Goal: Task Accomplishment & Management: Use online tool/utility

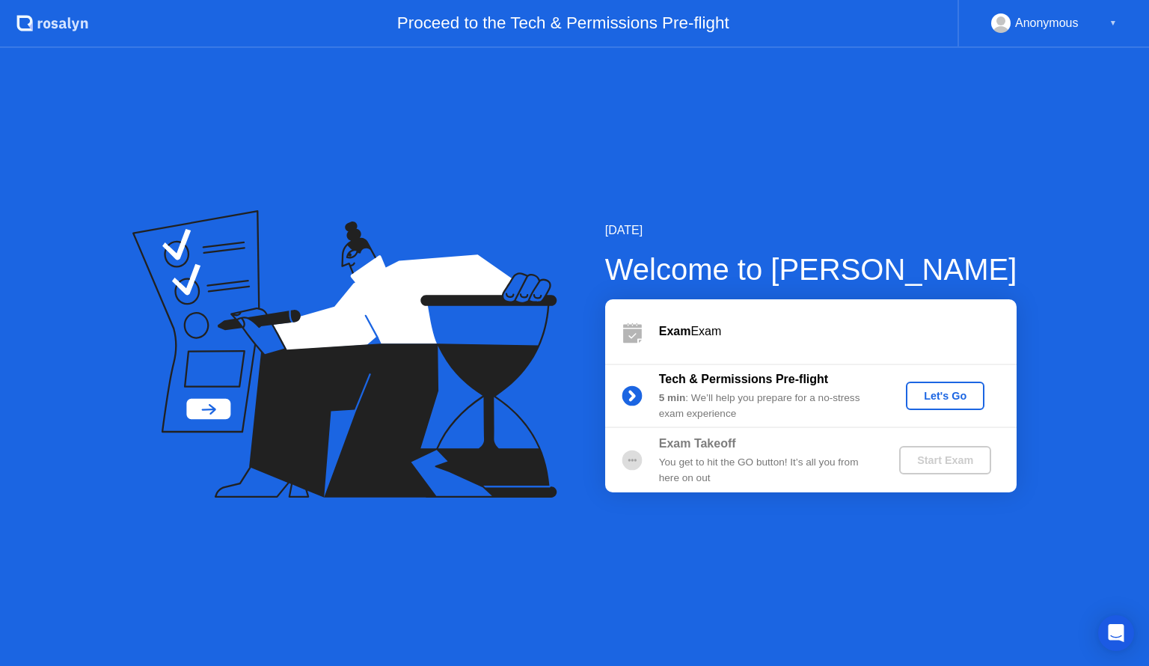
click at [951, 391] on div "Let's Go" at bounding box center [945, 396] width 67 height 12
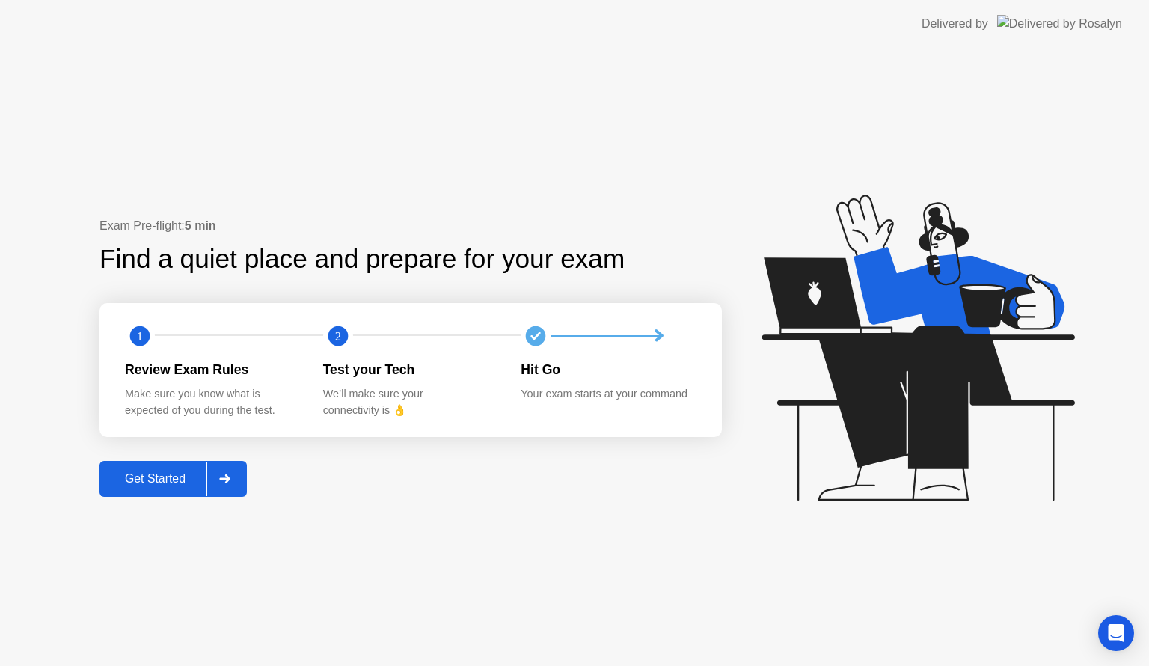
click at [183, 472] on div "Get Started" at bounding box center [155, 478] width 102 height 13
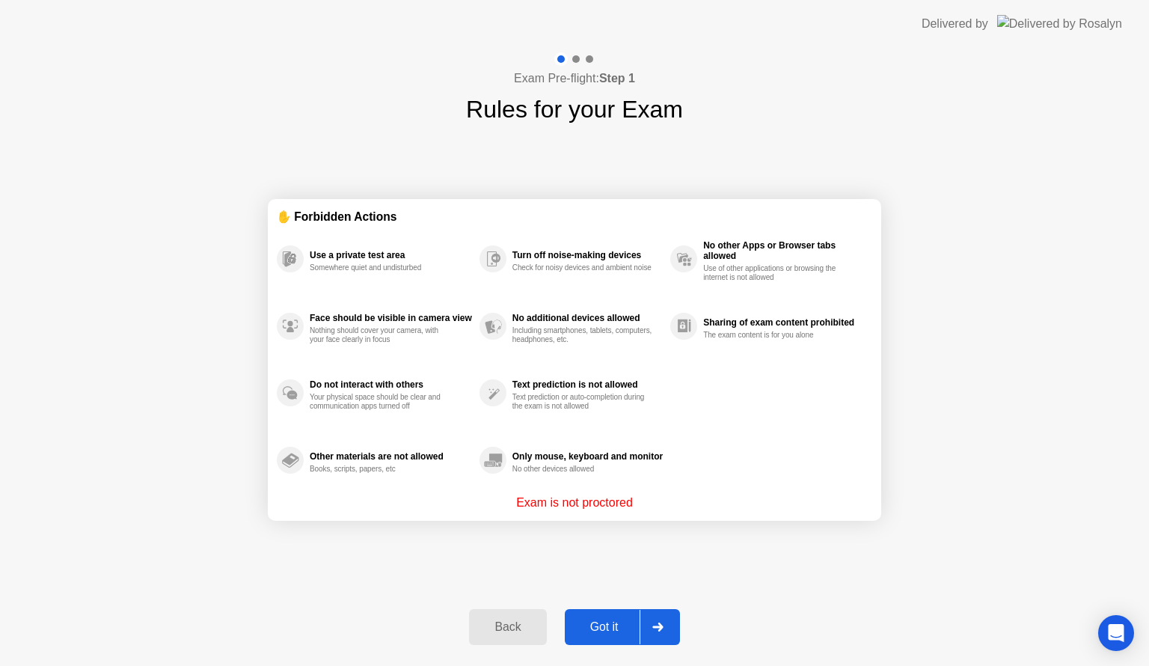
click at [607, 613] on button "Got it" at bounding box center [622, 627] width 115 height 36
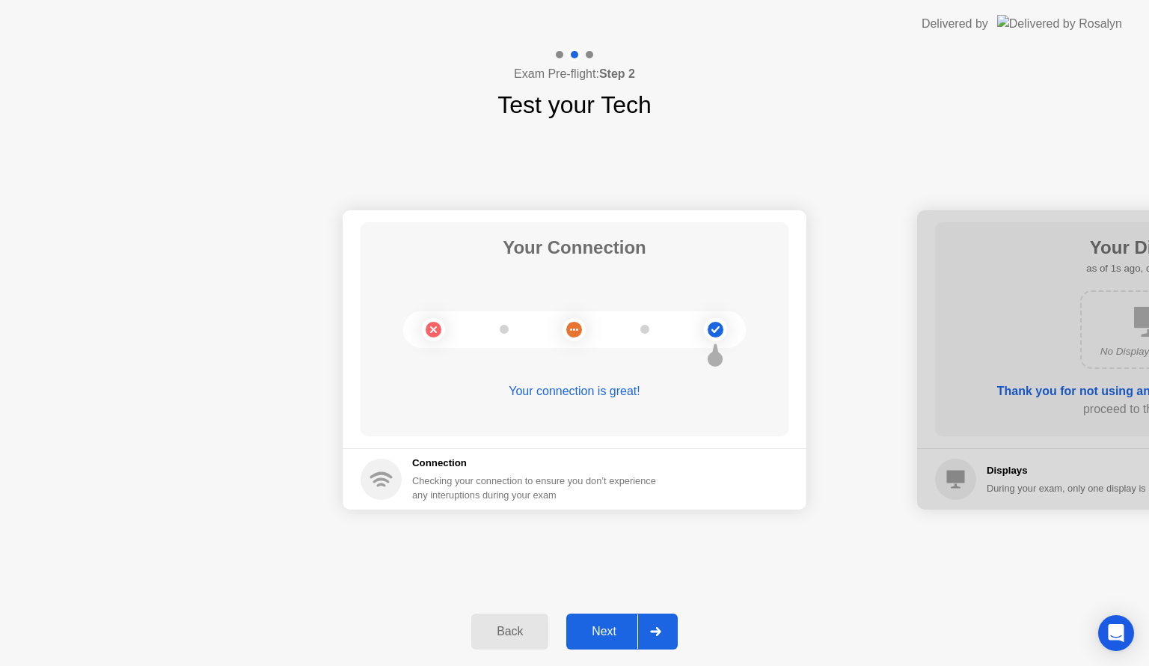
click at [623, 628] on div "Next" at bounding box center [604, 631] width 67 height 13
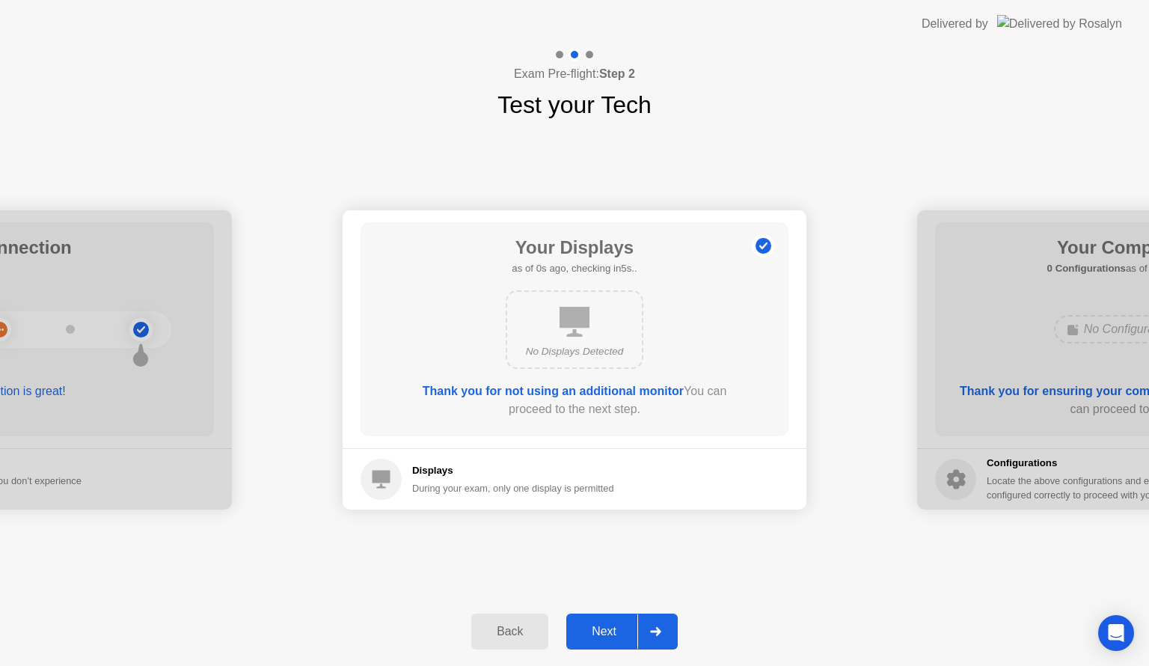
click at [623, 628] on div "Next" at bounding box center [604, 631] width 67 height 13
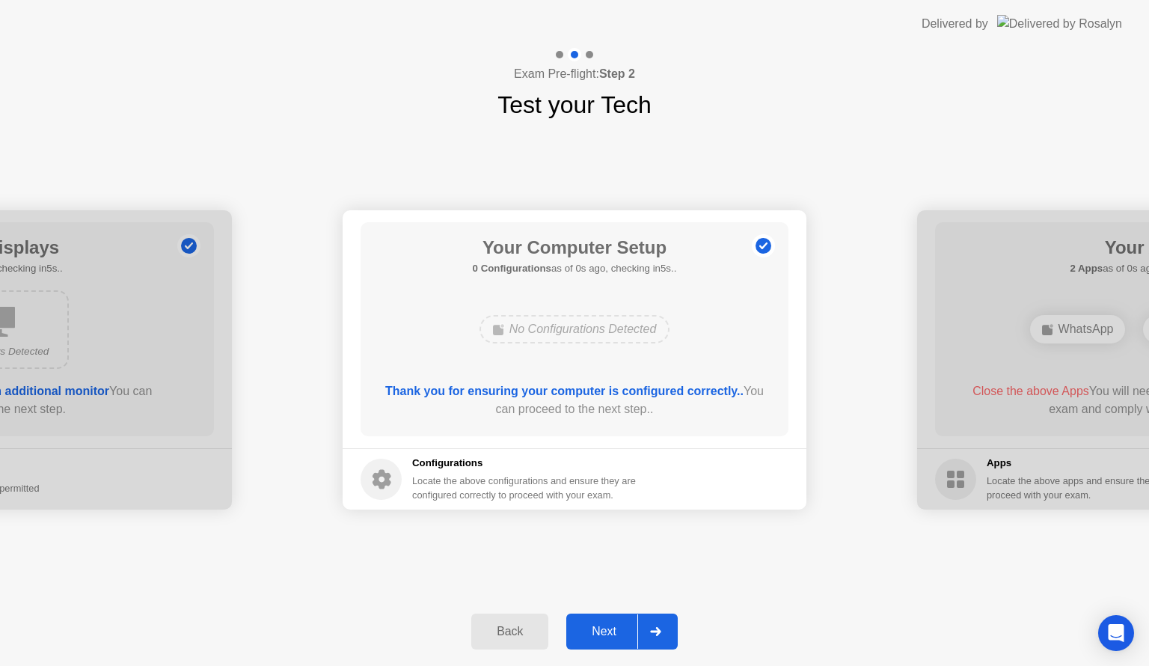
click at [623, 628] on div "Next" at bounding box center [604, 631] width 67 height 13
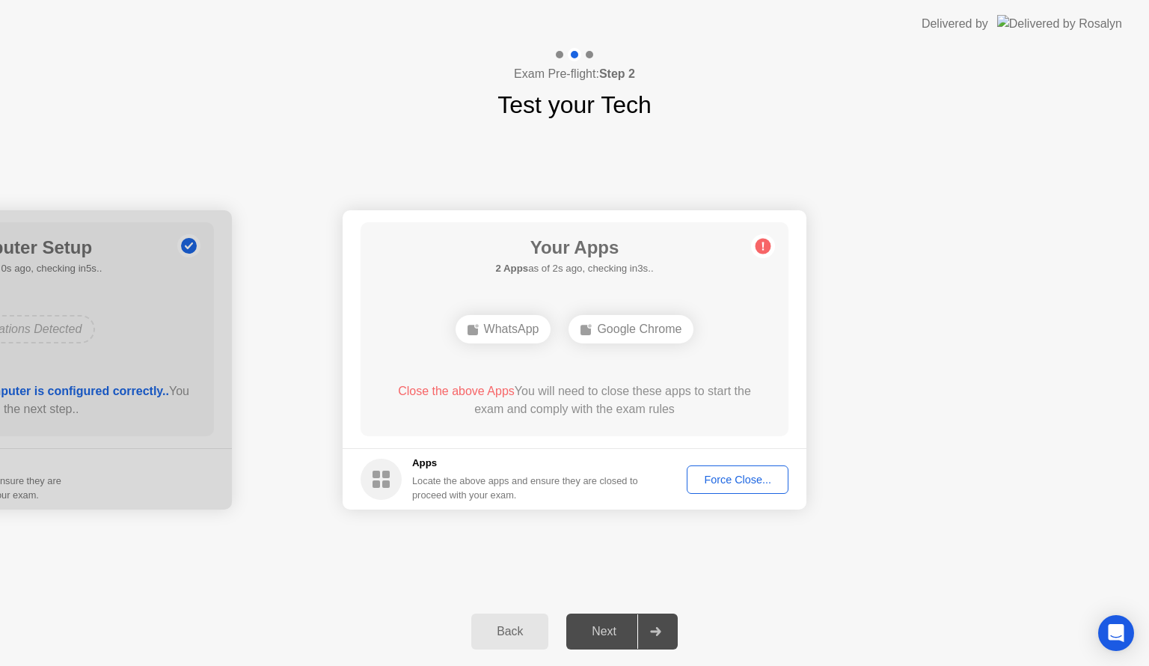
click at [737, 476] on div "Force Close..." at bounding box center [737, 479] width 91 height 12
click at [506, 638] on div "Back" at bounding box center [510, 631] width 68 height 13
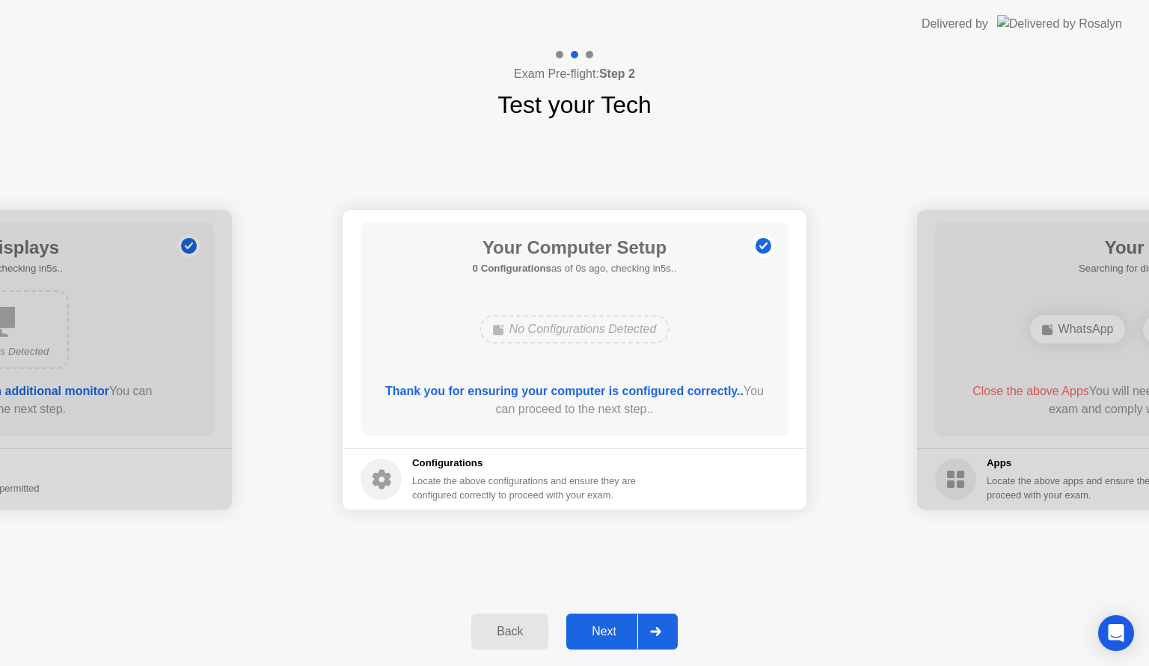
click at [601, 634] on div "Next" at bounding box center [604, 631] width 67 height 13
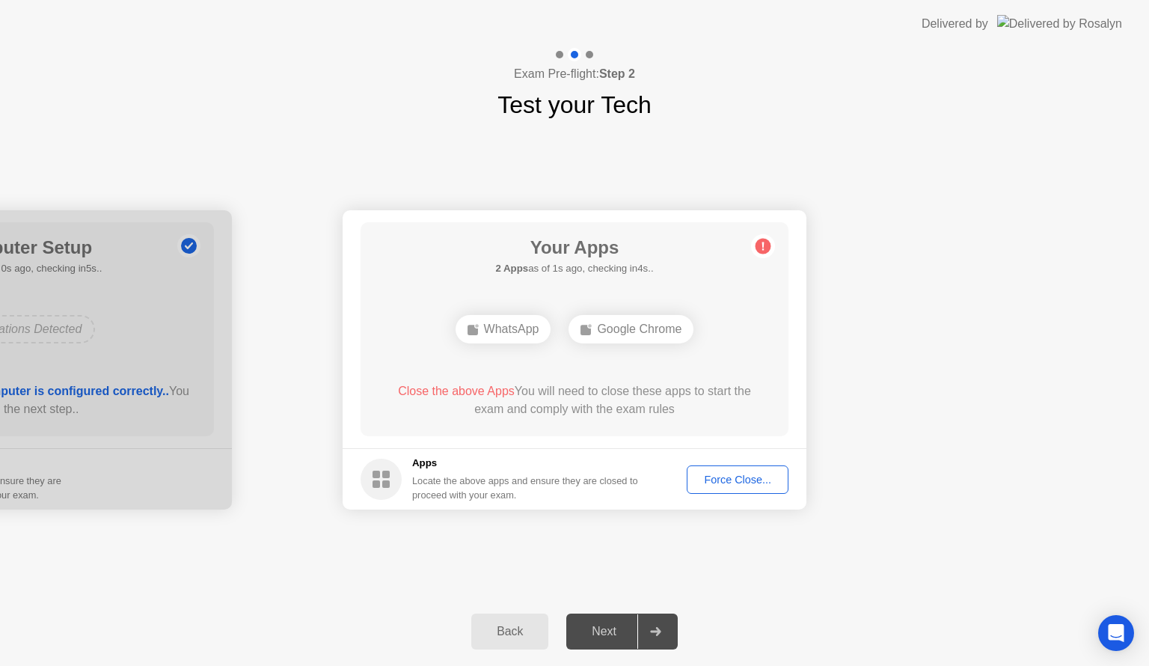
click at [732, 478] on div "Force Close..." at bounding box center [737, 479] width 91 height 12
drag, startPoint x: 483, startPoint y: 370, endPoint x: 570, endPoint y: 368, distance: 86.8
drag, startPoint x: 616, startPoint y: 365, endPoint x: 628, endPoint y: 398, distance: 34.8
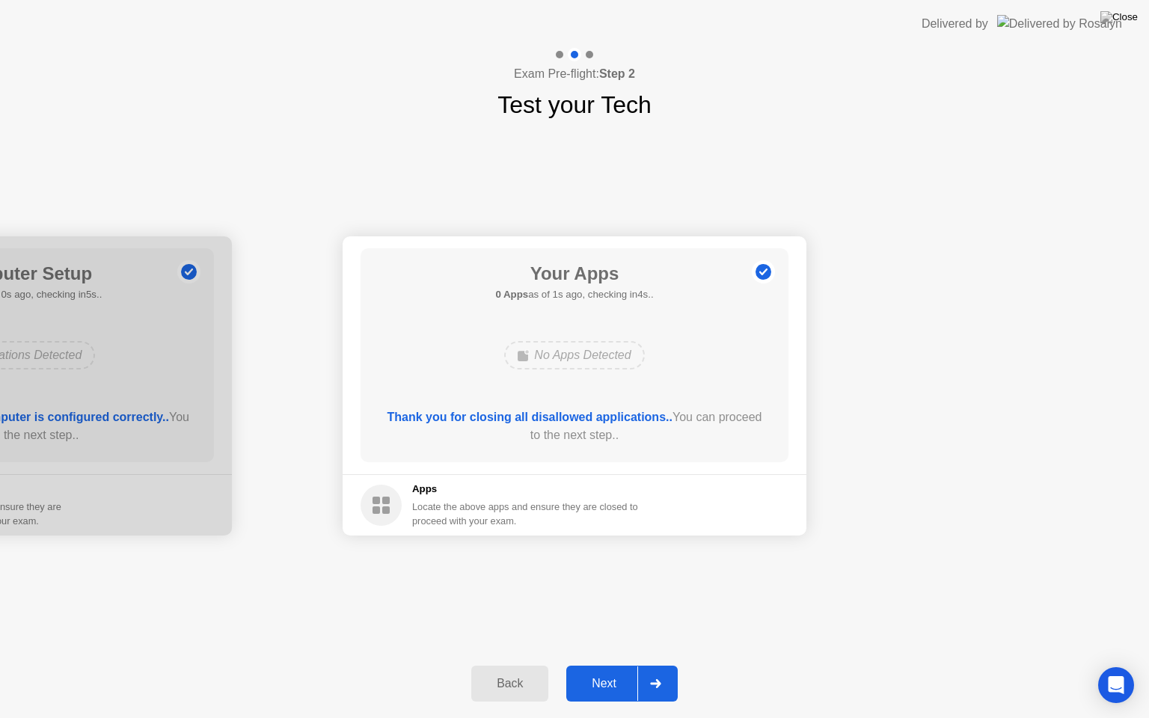
click at [618, 665] on div "Next" at bounding box center [604, 683] width 67 height 13
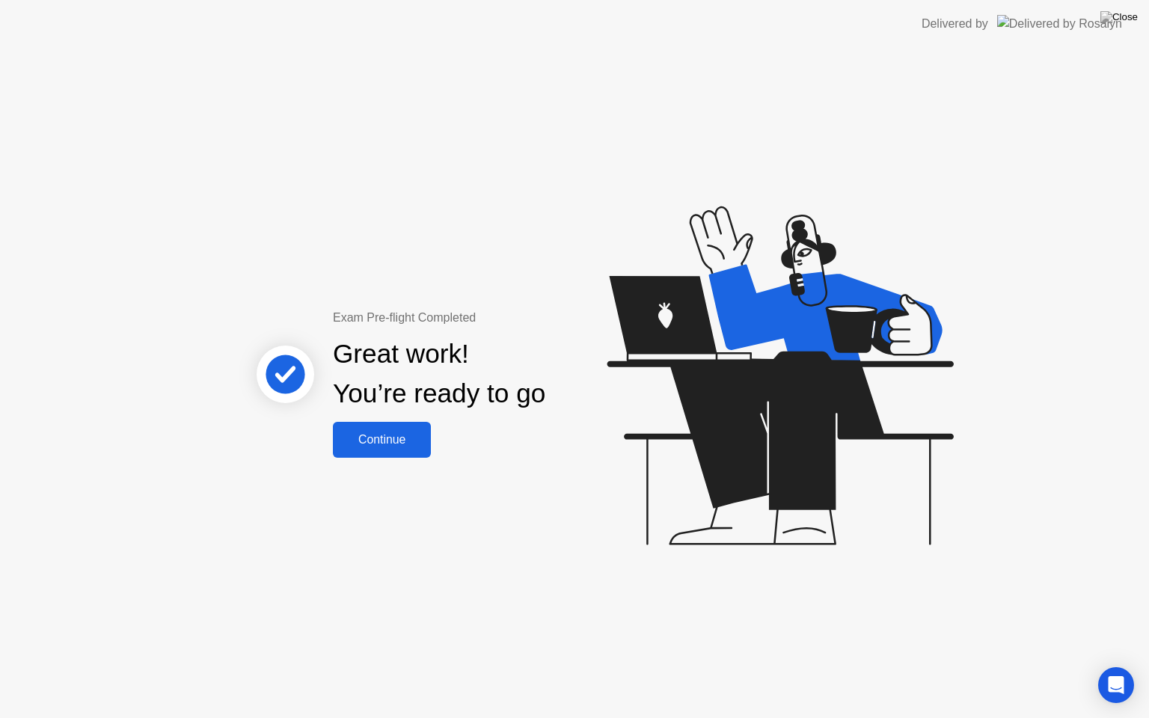
click at [367, 443] on div "Continue" at bounding box center [381, 439] width 89 height 13
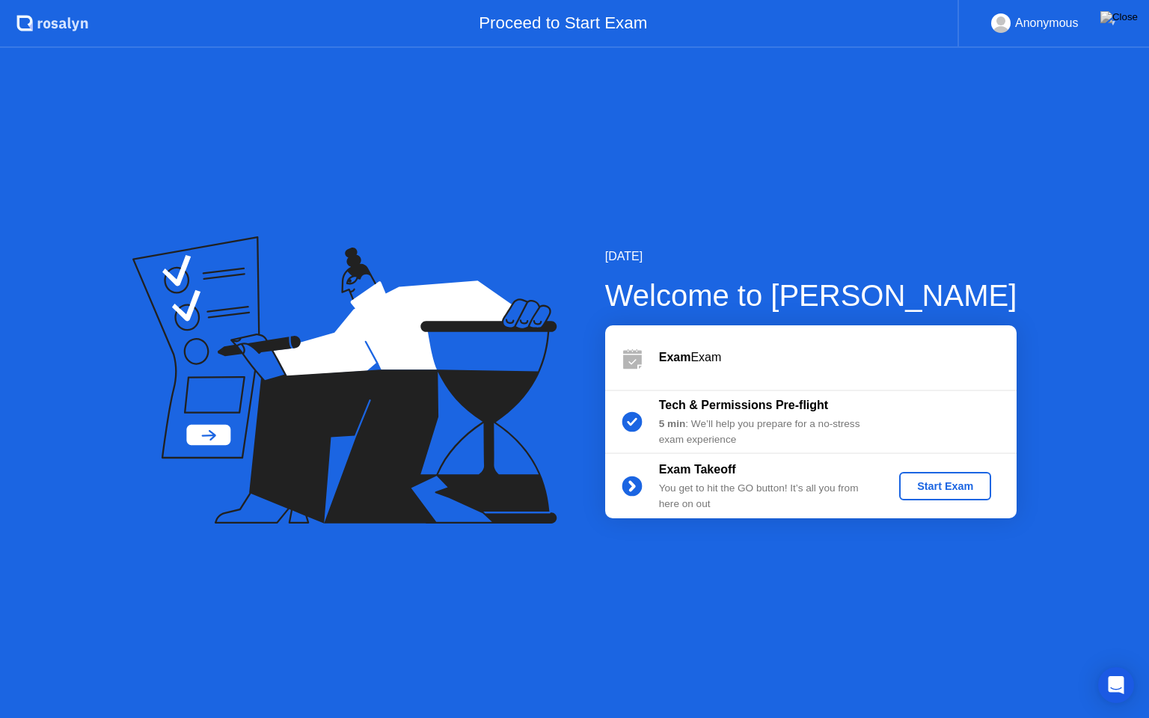
click at [948, 484] on div "Start Exam" at bounding box center [945, 486] width 80 height 12
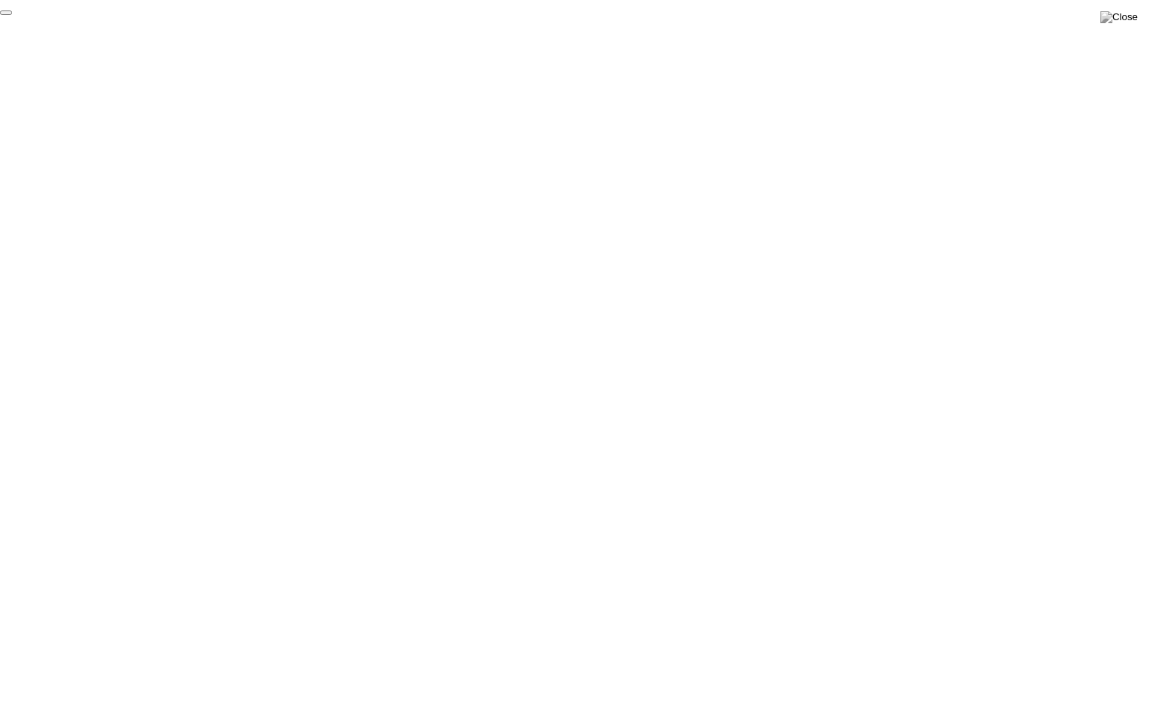
click div "End Proctoring Session"
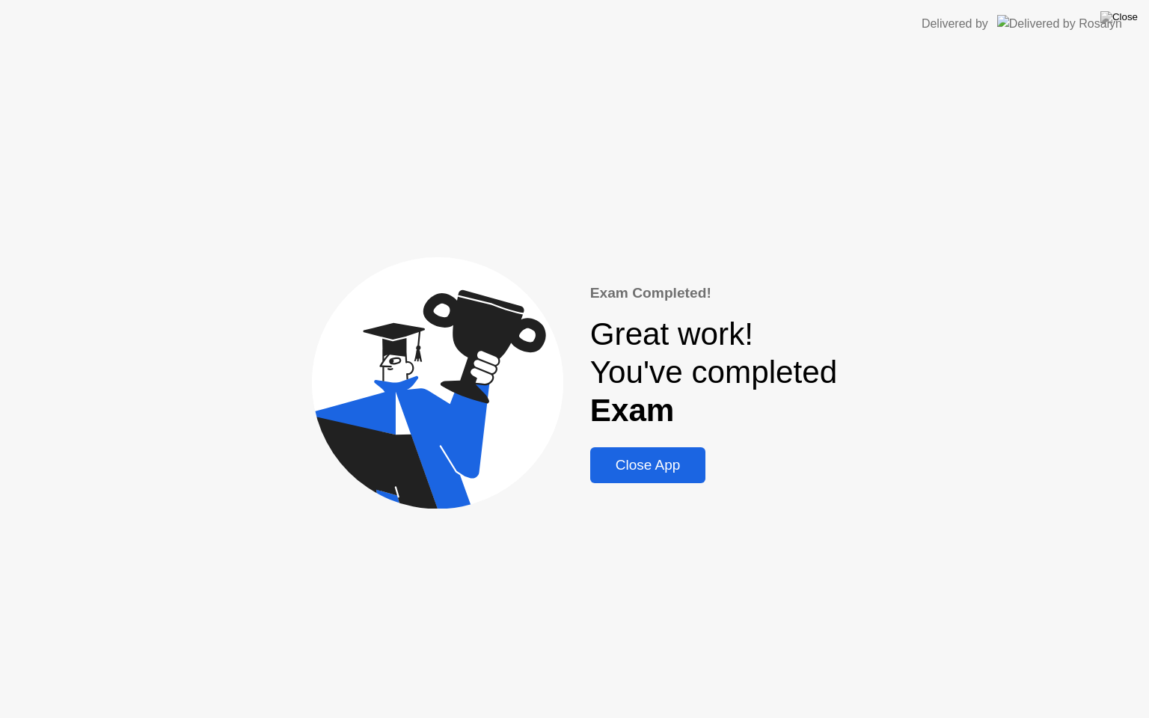
click at [647, 473] on div "Close App" at bounding box center [648, 465] width 107 height 16
